Goal: Information Seeking & Learning: Learn about a topic

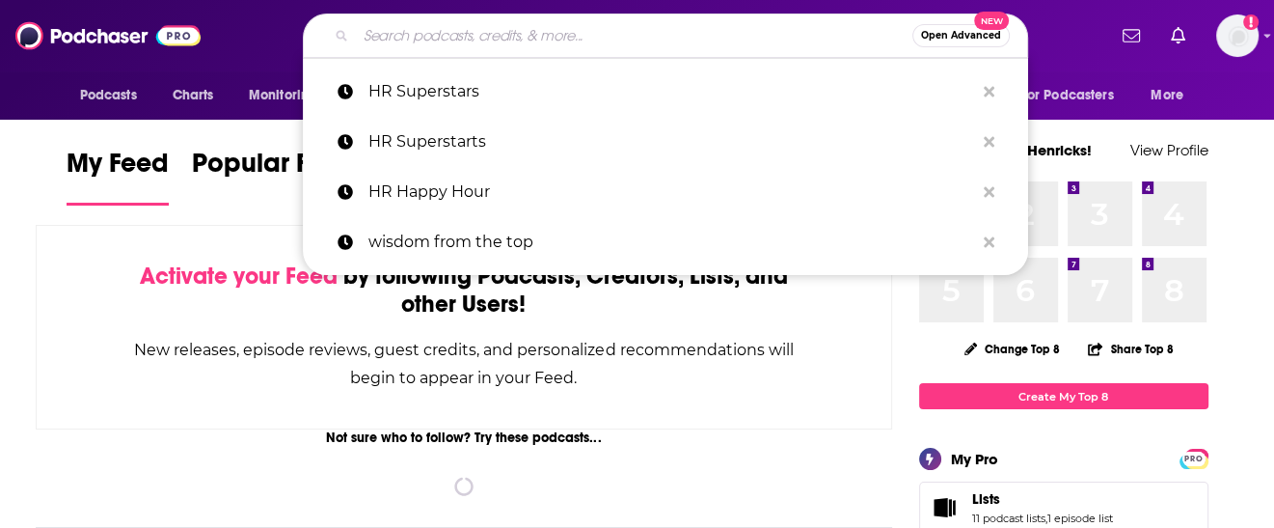
click at [517, 39] on input "Search podcasts, credits, & more..." at bounding box center [634, 35] width 557 height 31
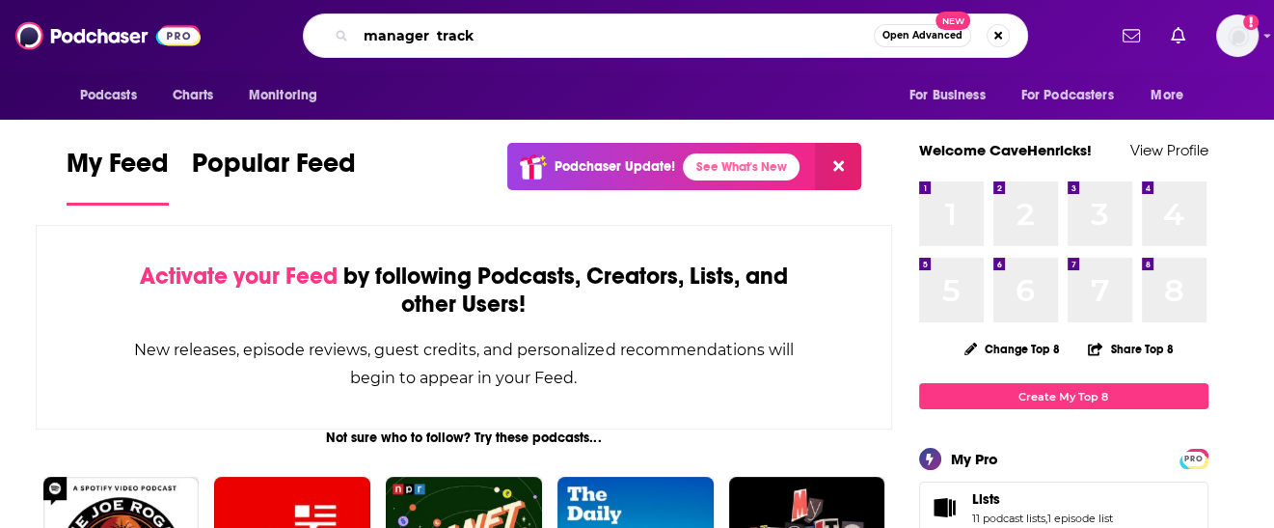
type input "manager track"
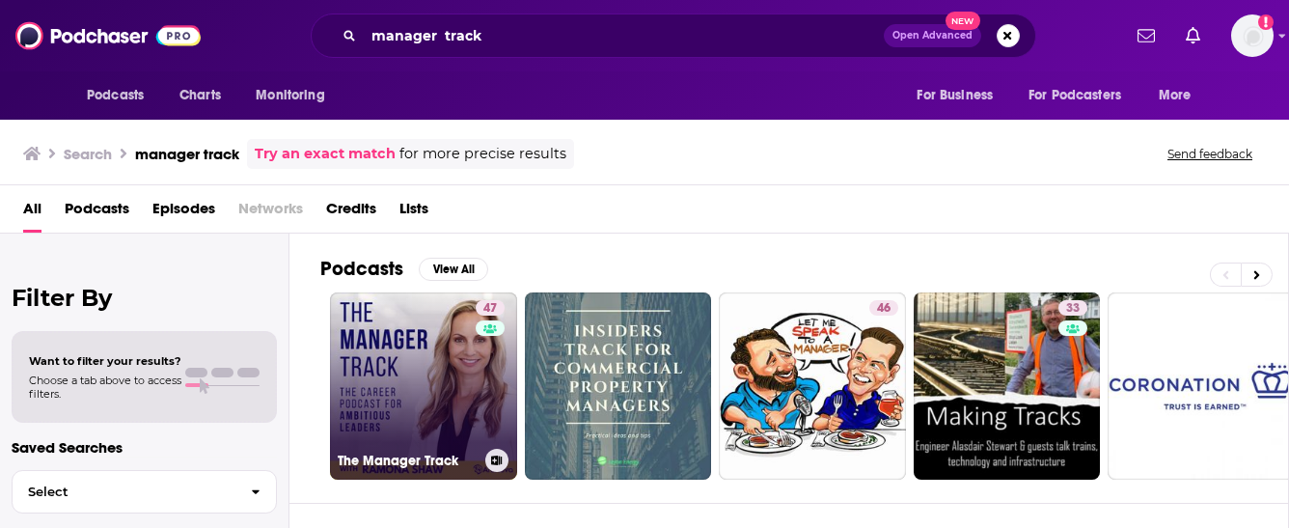
click at [397, 414] on link "47 The Manager Track" at bounding box center [423, 385] width 187 height 187
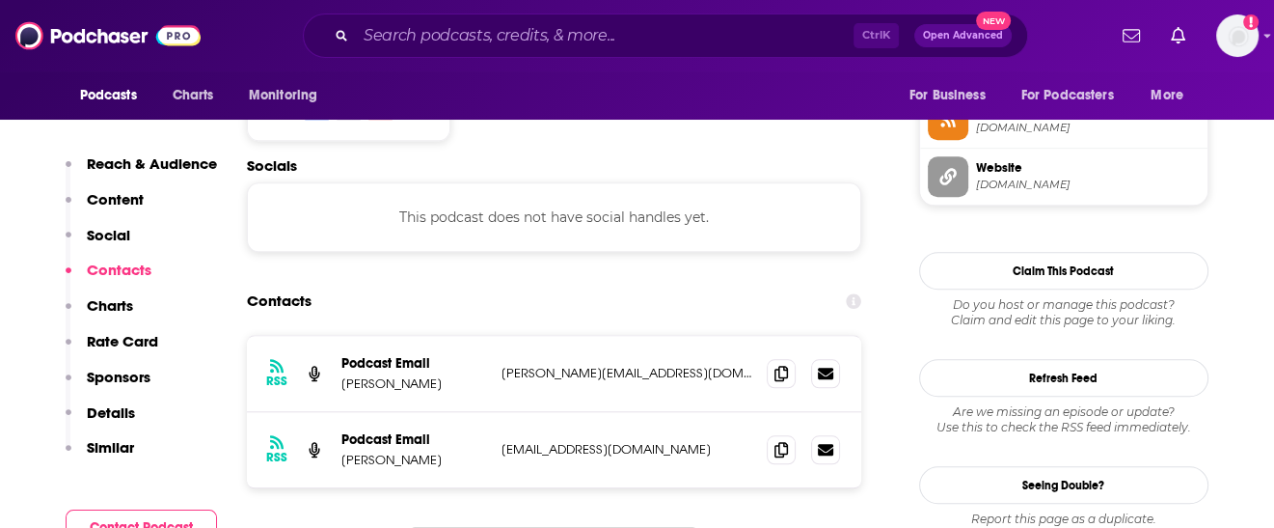
scroll to position [1640, 0]
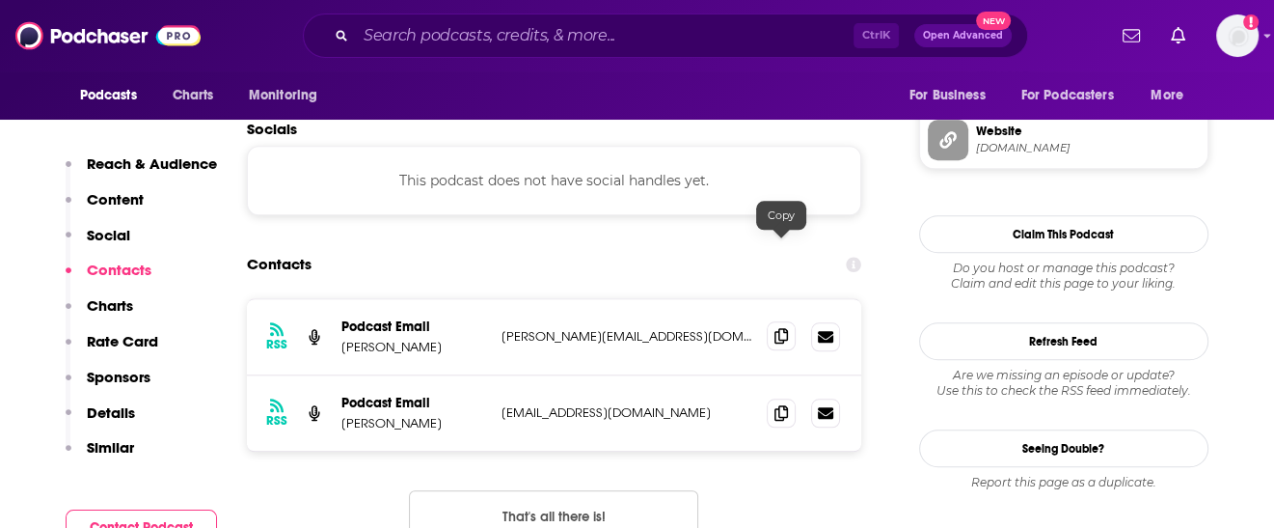
click at [781, 328] on icon at bounding box center [781, 335] width 14 height 15
click at [456, 37] on input "Search podcasts, credits, & more..." at bounding box center [605, 35] width 498 height 31
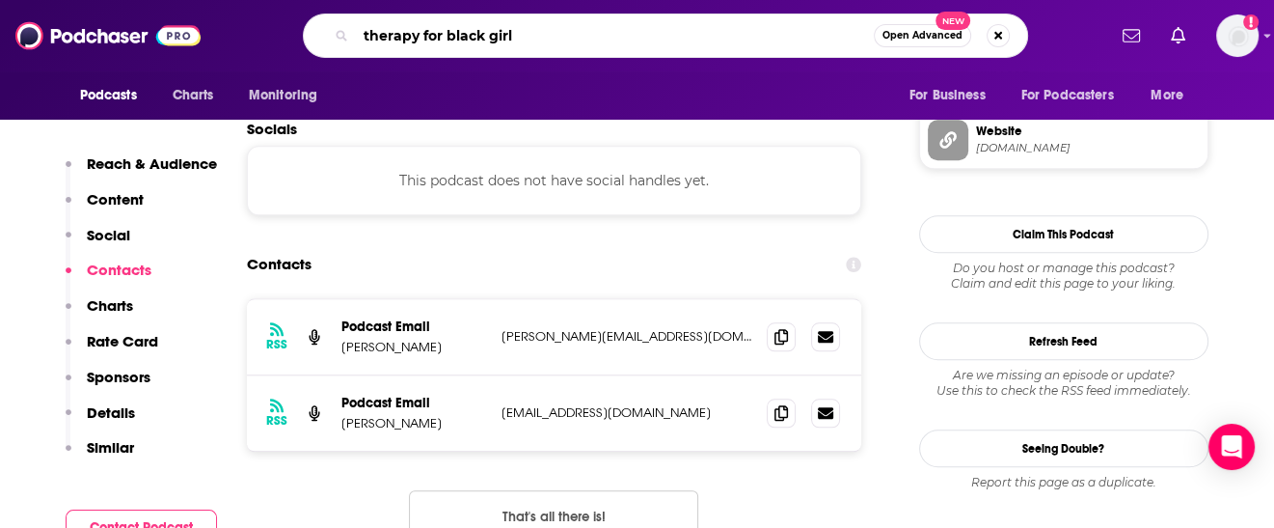
type input "therapy for black girls"
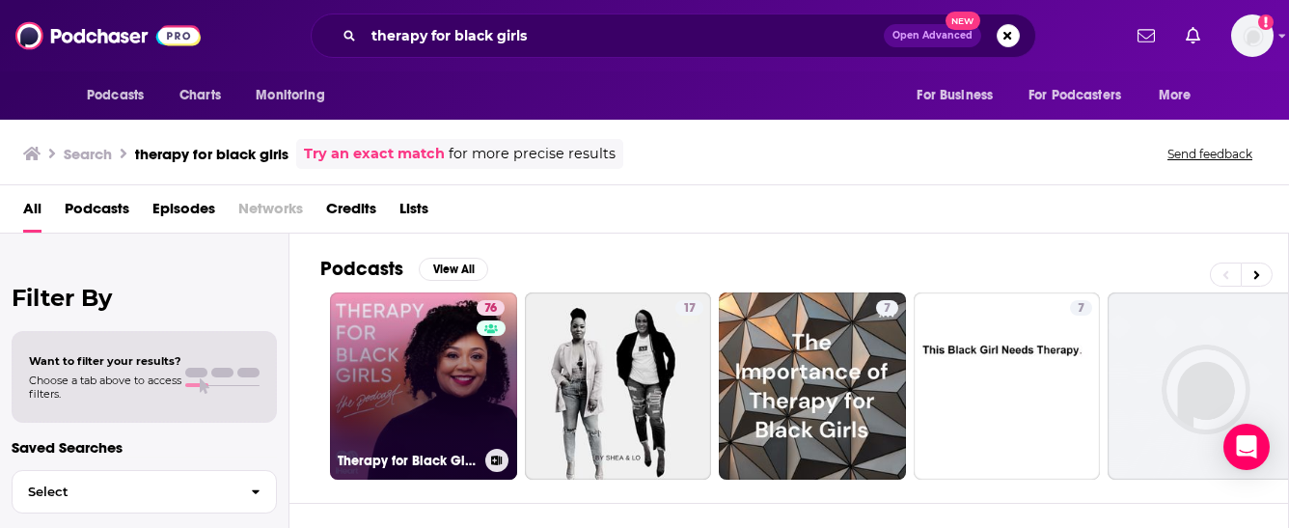
click at [424, 374] on link "76 Therapy for Black Girls" at bounding box center [423, 385] width 187 height 187
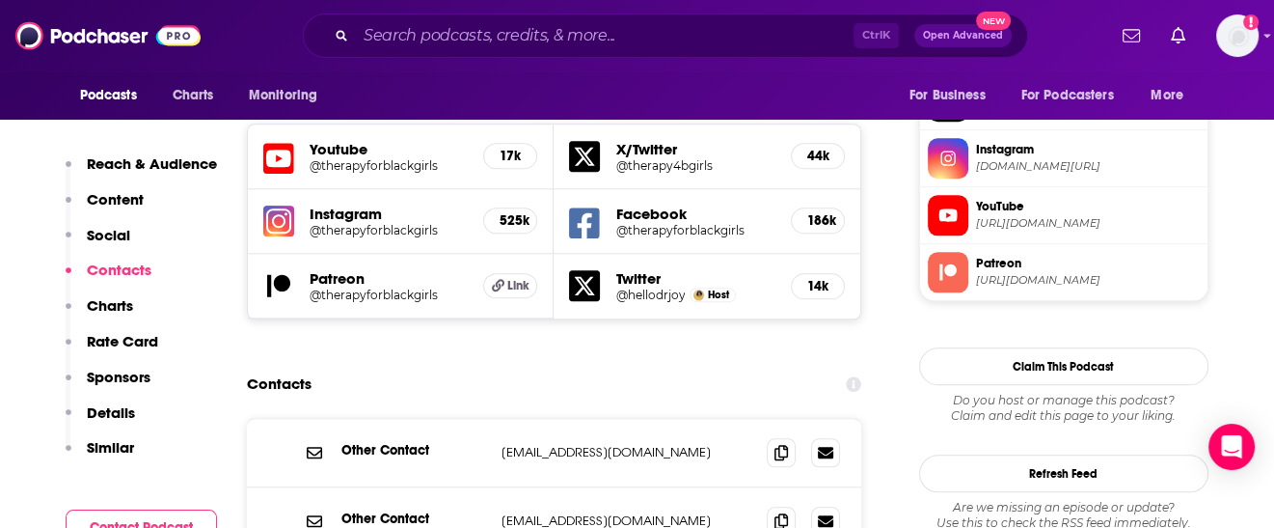
scroll to position [1736, 0]
